Goal: Check status: Check status

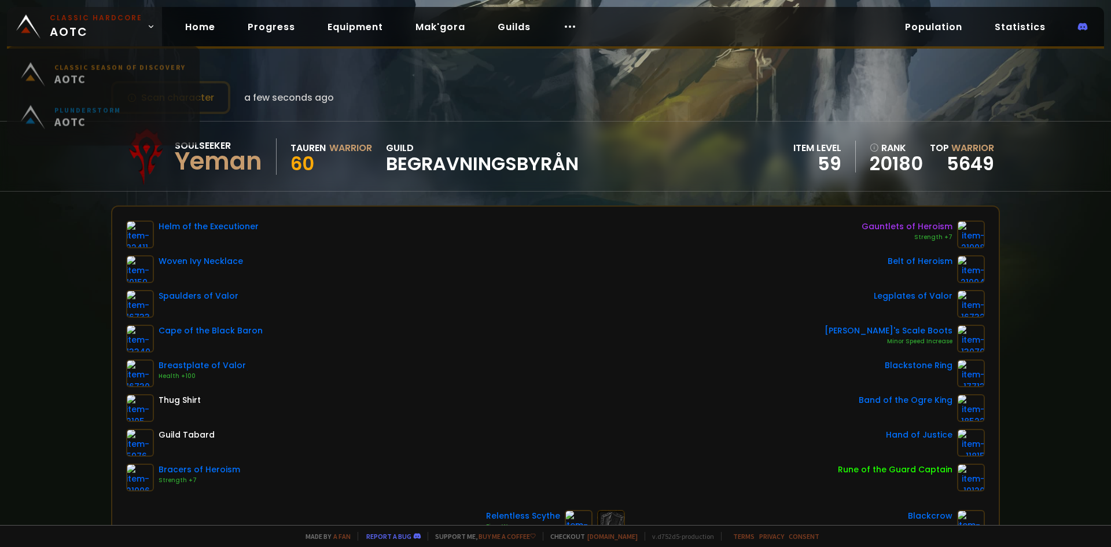
click at [135, 36] on span "Classic Hardcore AOTC" at bounding box center [96, 27] width 93 height 28
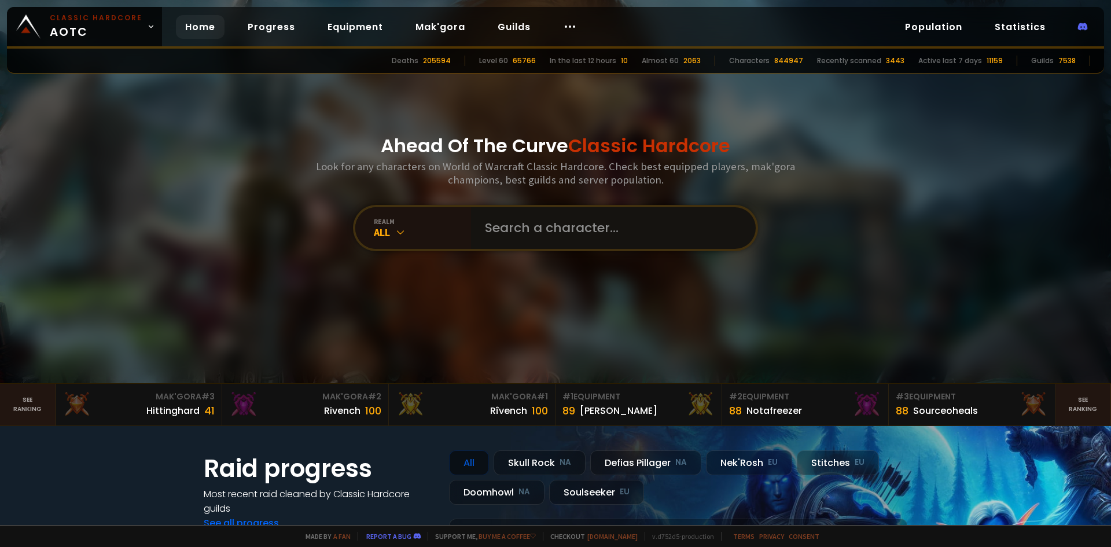
click at [535, 229] on input "text" at bounding box center [610, 228] width 264 height 42
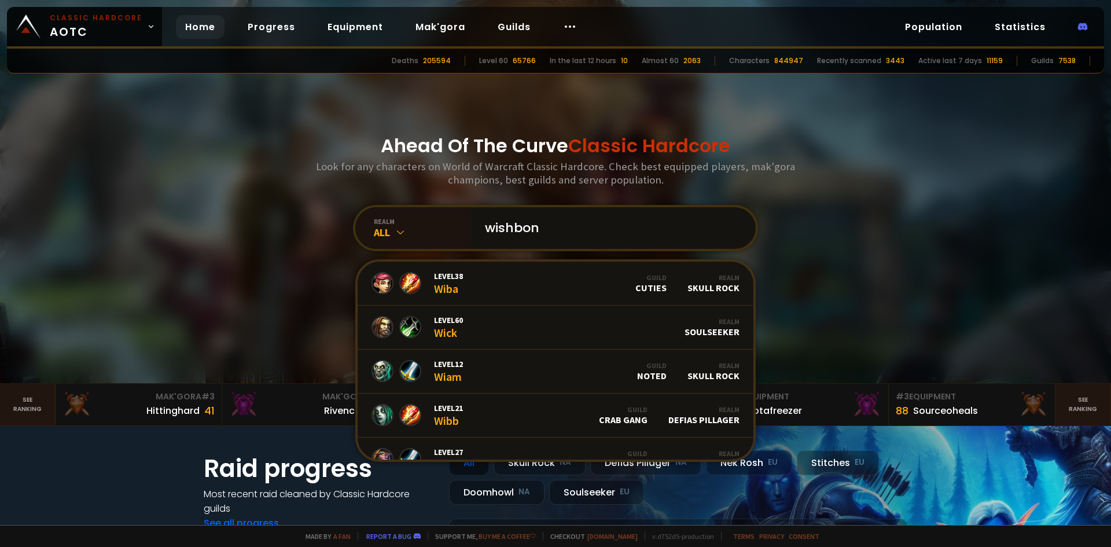
type input "wishbone"
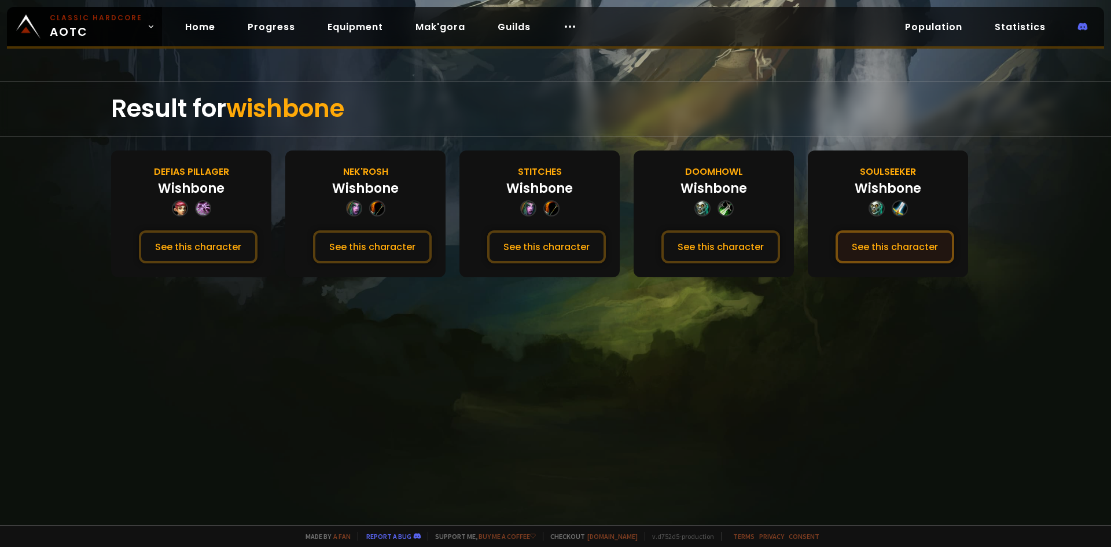
click at [917, 249] on button "See this character" at bounding box center [894, 246] width 119 height 33
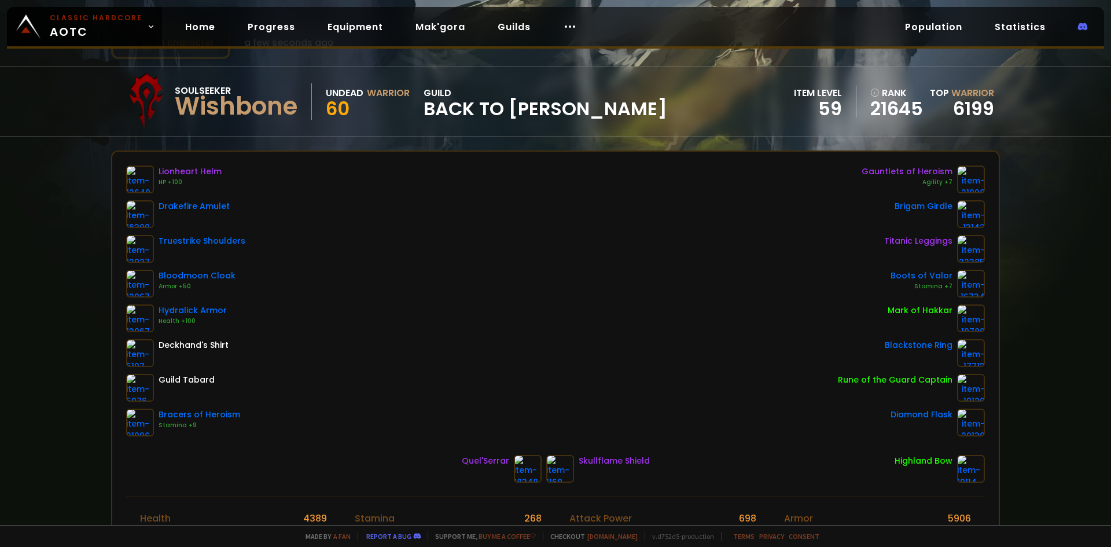
scroll to position [58, 0]
